Goal: Task Accomplishment & Management: Use online tool/utility

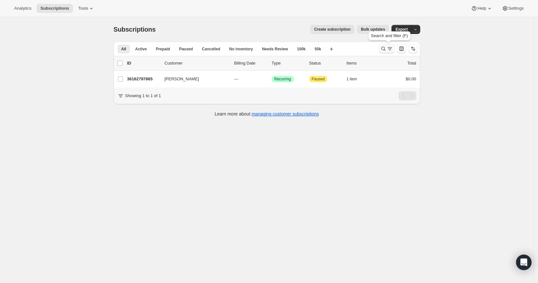
click at [385, 49] on icon "Search and filter results" at bounding box center [383, 49] width 4 height 4
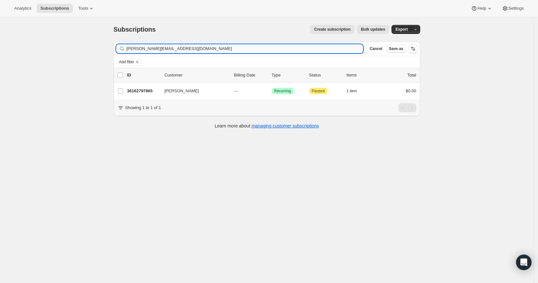
click at [255, 48] on input "[PERSON_NAME][EMAIL_ADDRESS][DOMAIN_NAME]" at bounding box center [245, 48] width 237 height 9
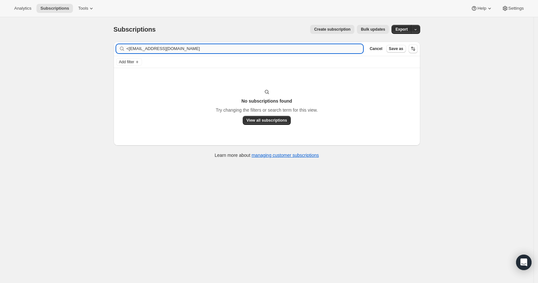
click at [130, 46] on input "<[EMAIL_ADDRESS][DOMAIN_NAME]" at bounding box center [245, 48] width 237 height 9
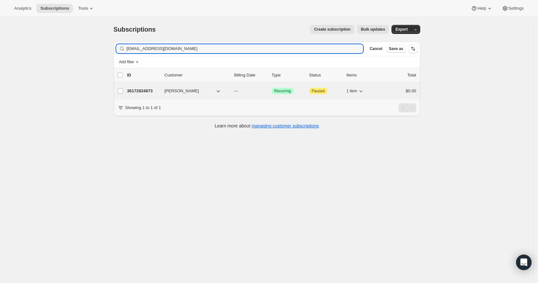
type input "[EMAIL_ADDRESS][DOMAIN_NAME]"
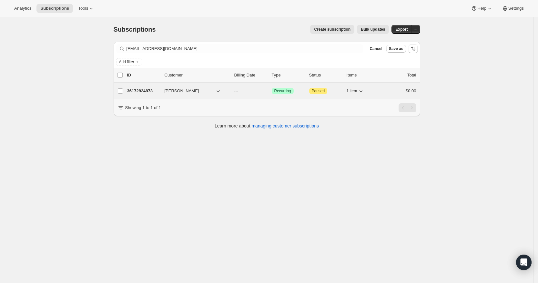
click at [143, 87] on div "36172824873 [PERSON_NAME] --- Success Recurring Attention Paused 1 item $0.00" at bounding box center [271, 91] width 289 height 9
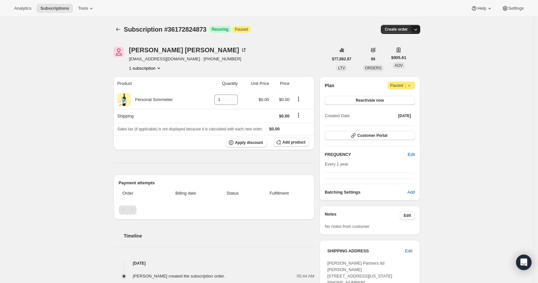
click at [418, 28] on icon "button" at bounding box center [416, 29] width 6 height 6
click at [410, 52] on span "Create custom one-time order" at bounding box center [391, 53] width 56 height 5
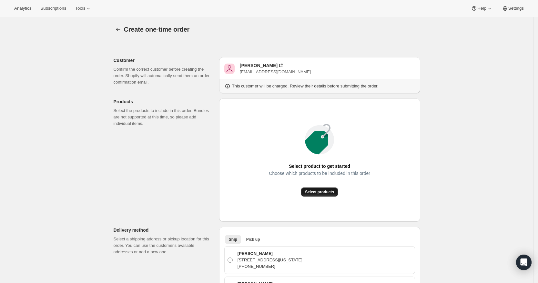
click at [320, 191] on span "Select products" at bounding box center [319, 192] width 29 height 5
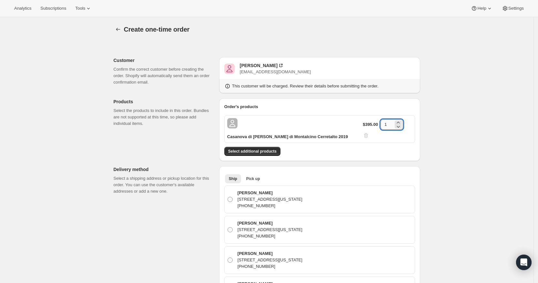
click at [389, 123] on input "1" at bounding box center [387, 124] width 13 height 10
type input "3"
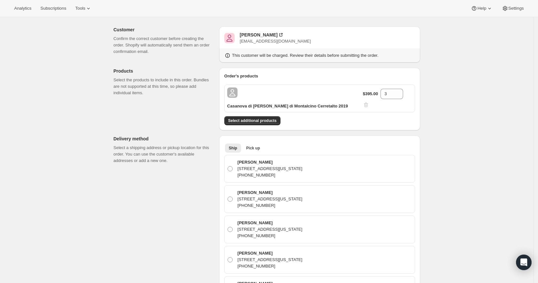
scroll to position [31, 0]
click at [272, 116] on button "Select additional products" at bounding box center [252, 120] width 56 height 9
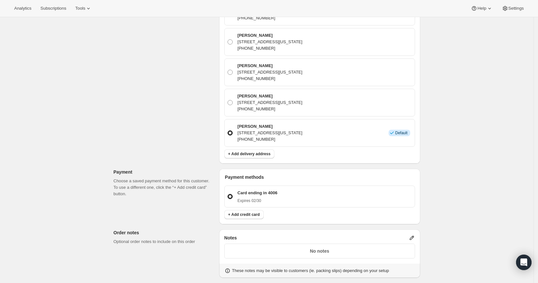
scroll to position [239, 0]
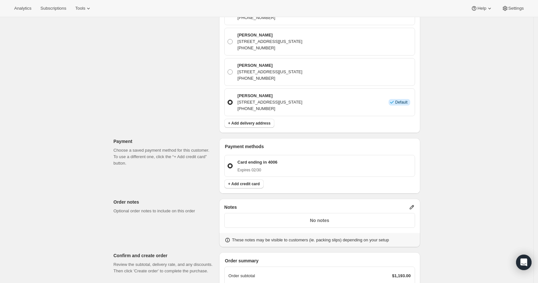
click at [413, 204] on icon at bounding box center [412, 207] width 6 height 6
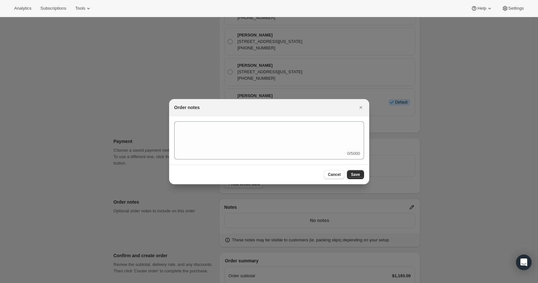
click at [276, 153] on div "0/5000" at bounding box center [269, 140] width 190 height 38
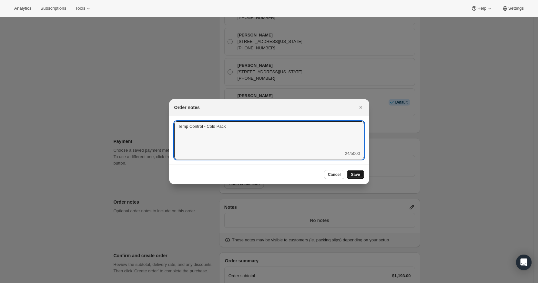
type textarea "Temp Control - Cold Pack"
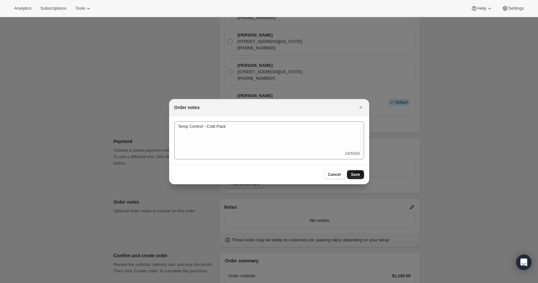
click at [359, 176] on span "Save" at bounding box center [355, 174] width 9 height 5
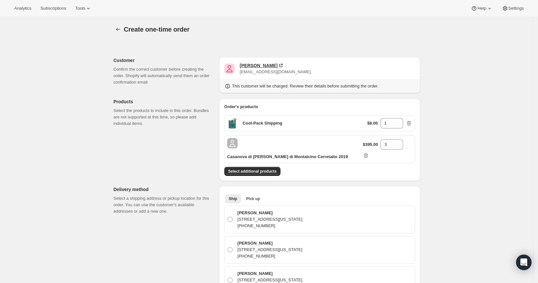
click at [261, 64] on div "[PERSON_NAME]" at bounding box center [259, 65] width 38 height 6
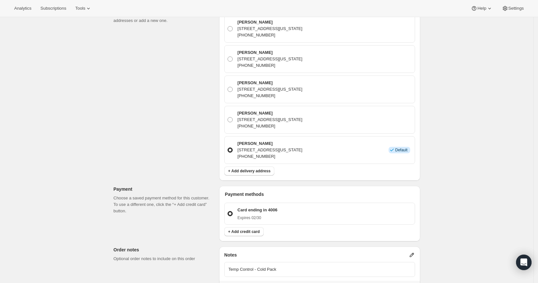
scroll to position [323, 0]
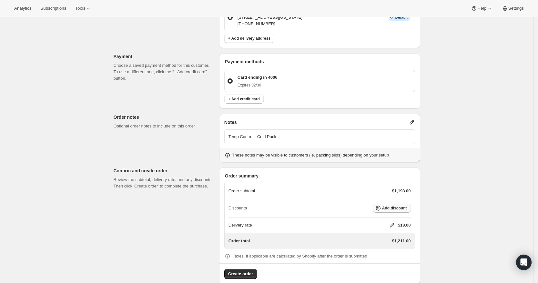
click at [392, 206] on span "Add discount" at bounding box center [394, 208] width 25 height 5
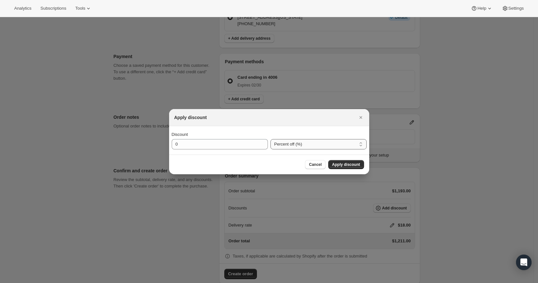
click at [284, 143] on select "Percent off (%) Amount off ($)" at bounding box center [319, 144] width 96 height 10
select select "fixedAmount"
click at [271, 139] on select "Percent off (%) Amount off ($)" at bounding box center [319, 144] width 96 height 10
click at [224, 141] on input "0" at bounding box center [215, 144] width 87 height 10
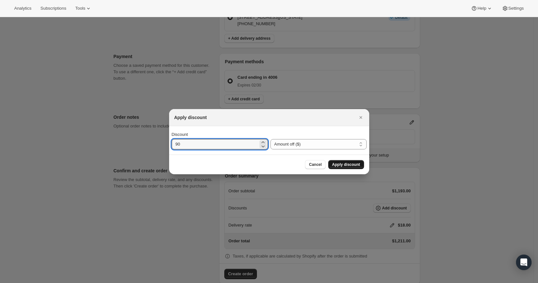
type input "90"
click at [340, 163] on span "Apply discount" at bounding box center [346, 164] width 28 height 5
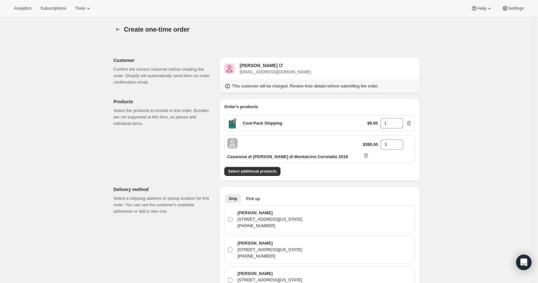
scroll to position [321, 0]
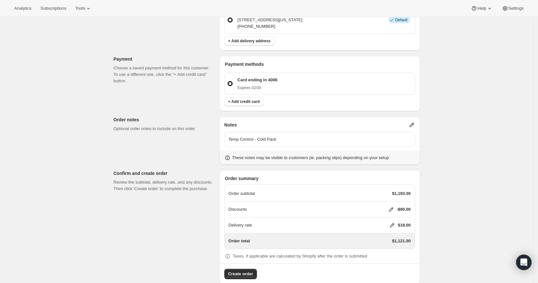
click at [394, 222] on icon at bounding box center [392, 225] width 6 height 6
click at [387, 232] on div "Delivery rate $ 0 Cancel Save" at bounding box center [396, 239] width 76 height 36
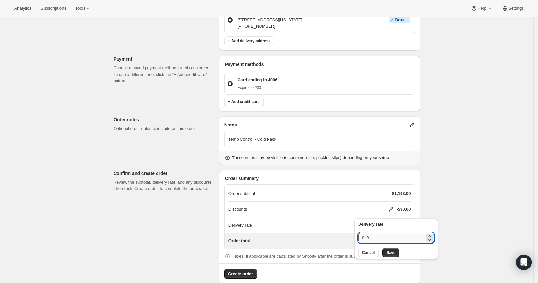
click at [387, 236] on input "0" at bounding box center [395, 238] width 58 height 10
type input "0"
click at [391, 253] on span "Save" at bounding box center [390, 252] width 9 height 5
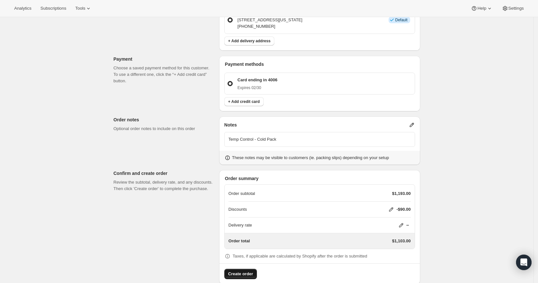
click at [245, 269] on button "Create order" at bounding box center [240, 274] width 33 height 10
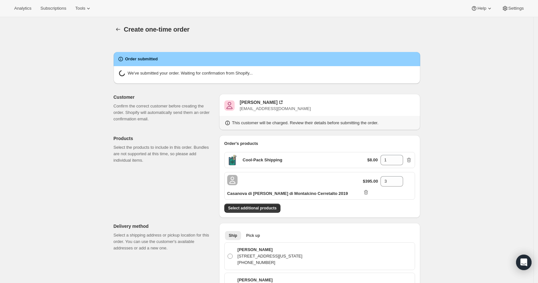
radio input "true"
